Goal: Navigation & Orientation: Go to known website

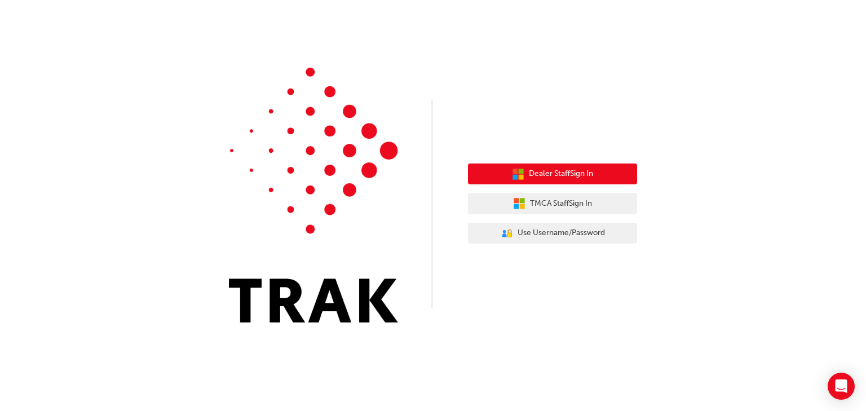
click at [552, 170] on span "Dealer Staff Sign In" at bounding box center [561, 173] width 64 height 13
